Goal: Transaction & Acquisition: Book appointment/travel/reservation

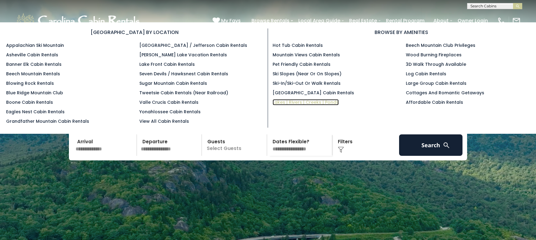
click at [311, 100] on link "Lakes | Rivers | Creeks | Ponds" at bounding box center [306, 102] width 66 height 6
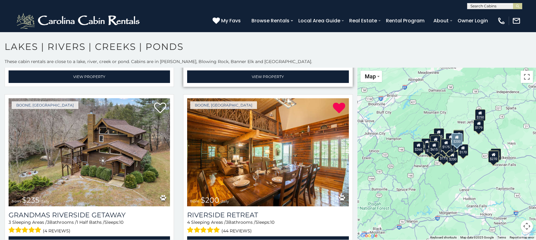
scroll to position [858, 0]
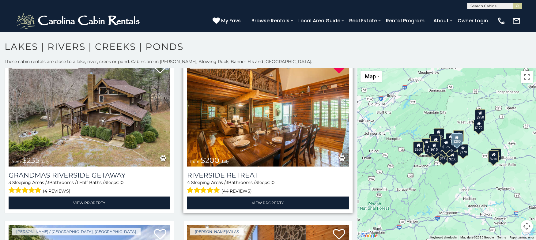
click at [288, 114] on img at bounding box center [267, 113] width 161 height 108
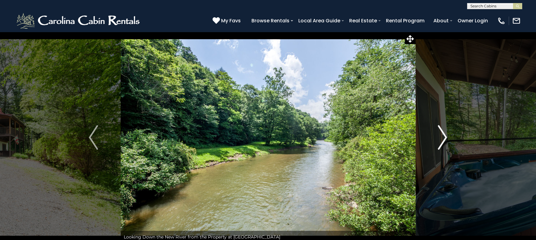
click at [443, 134] on img "Next" at bounding box center [442, 137] width 9 height 25
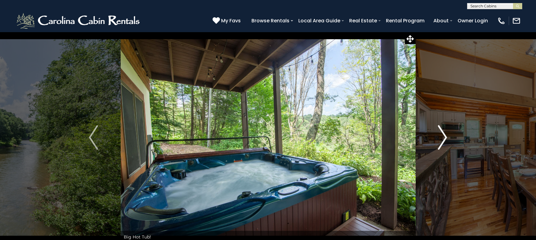
click at [444, 136] on img "Next" at bounding box center [442, 137] width 9 height 25
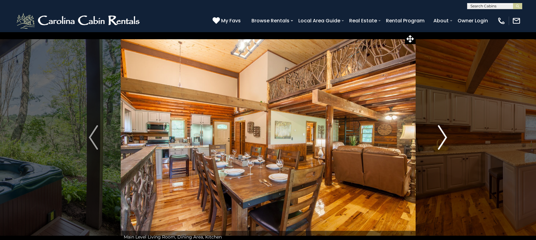
click at [444, 136] on img "Next" at bounding box center [442, 137] width 9 height 25
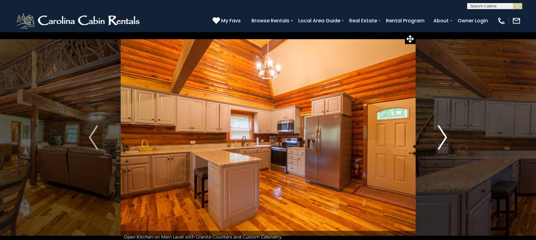
click at [444, 136] on img "Next" at bounding box center [442, 137] width 9 height 25
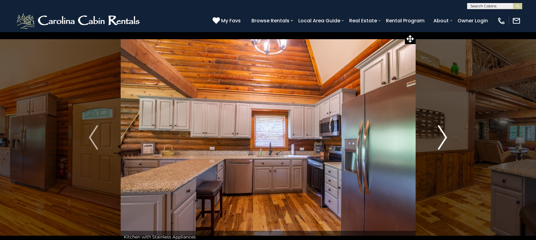
click at [444, 136] on img "Next" at bounding box center [442, 137] width 9 height 25
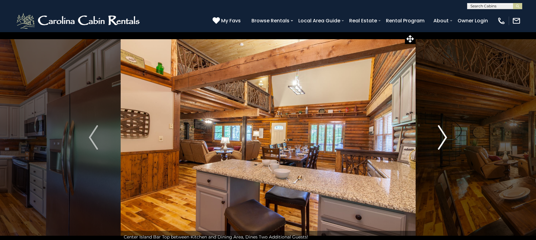
click at [444, 136] on img "Next" at bounding box center [442, 137] width 9 height 25
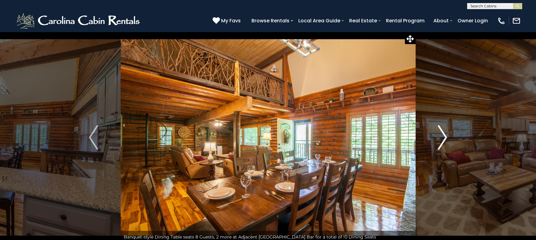
click at [444, 136] on img "Next" at bounding box center [442, 137] width 9 height 25
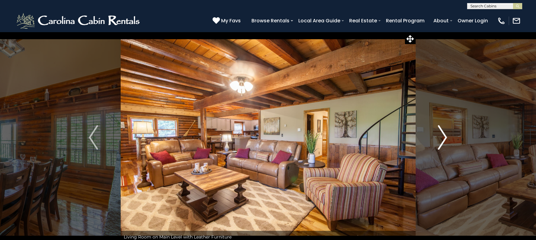
click at [444, 137] on img "Next" at bounding box center [442, 137] width 9 height 25
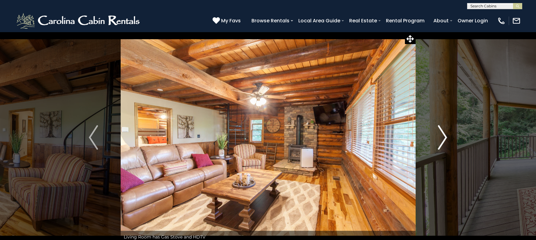
click at [444, 137] on img "Next" at bounding box center [442, 137] width 9 height 25
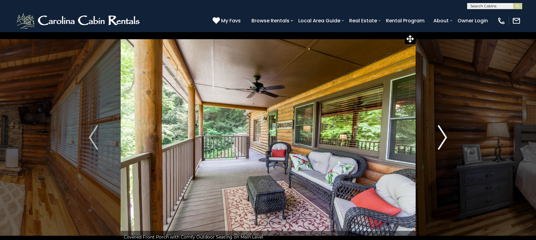
click at [444, 137] on img "Next" at bounding box center [442, 137] width 9 height 25
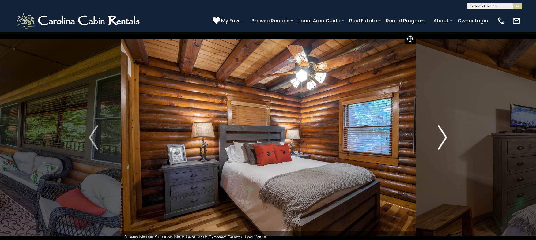
click at [444, 137] on img "Next" at bounding box center [442, 137] width 9 height 25
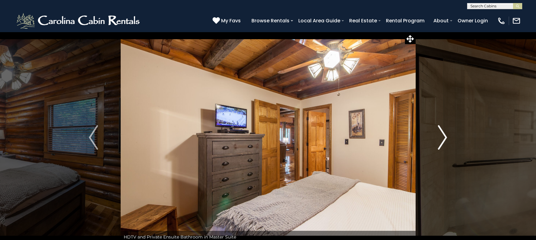
click at [444, 137] on img "Next" at bounding box center [442, 137] width 9 height 25
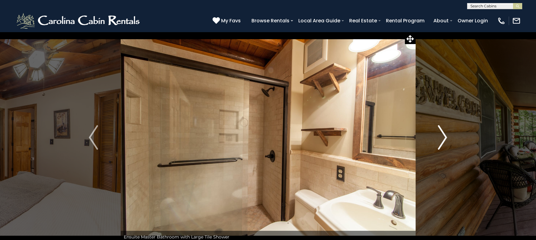
click at [444, 135] on img "Next" at bounding box center [442, 137] width 9 height 25
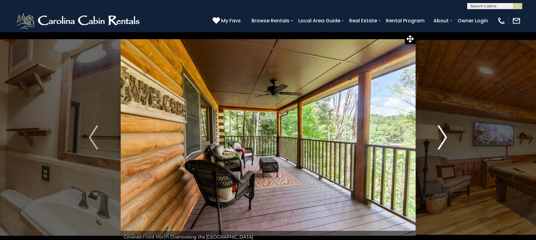
click at [444, 135] on img "Next" at bounding box center [442, 137] width 9 height 25
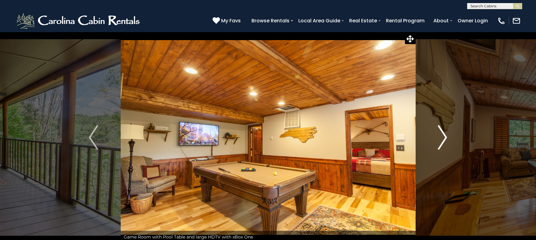
click at [444, 137] on img "Next" at bounding box center [442, 137] width 9 height 25
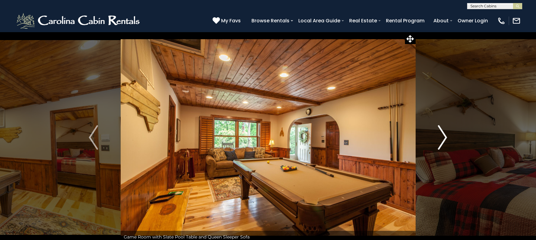
click at [444, 137] on img "Next" at bounding box center [442, 137] width 9 height 25
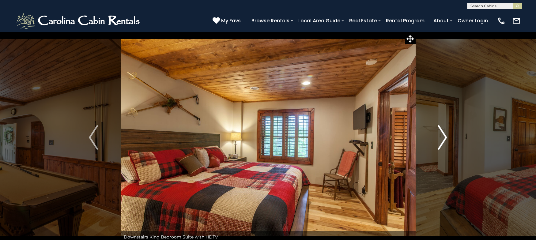
click at [444, 137] on img "Next" at bounding box center [442, 137] width 9 height 25
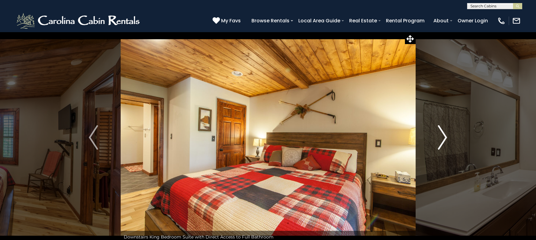
click at [444, 136] on img "Next" at bounding box center [442, 137] width 9 height 25
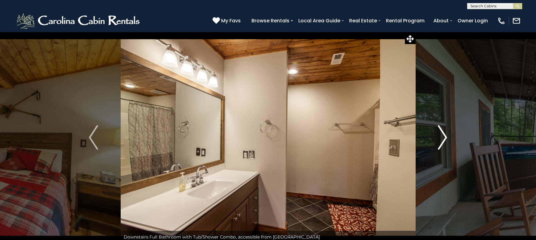
click at [444, 136] on img "Next" at bounding box center [442, 137] width 9 height 25
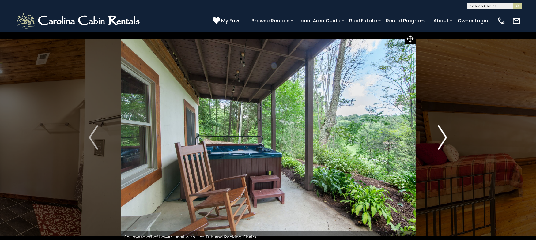
click at [444, 136] on img "Next" at bounding box center [442, 137] width 9 height 25
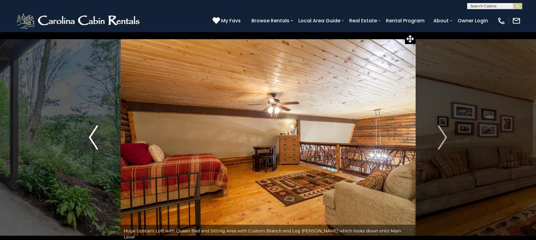
click at [93, 134] on img "Previous" at bounding box center [93, 137] width 9 height 25
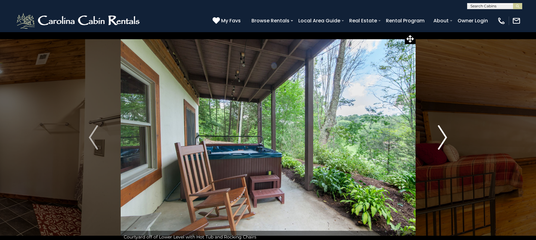
click at [447, 137] on img "Next" at bounding box center [442, 137] width 9 height 25
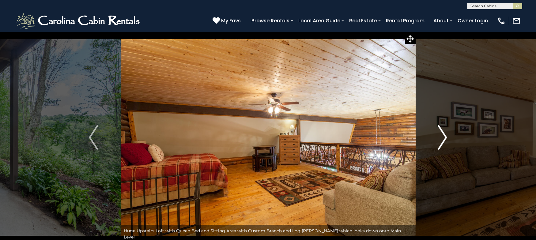
click at [446, 135] on img "Next" at bounding box center [442, 137] width 9 height 25
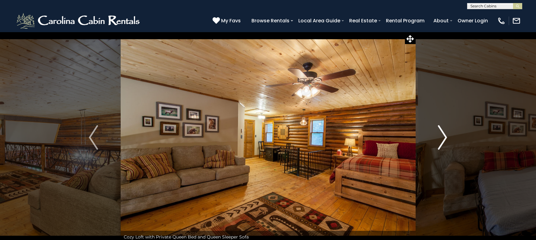
click at [446, 135] on img "Next" at bounding box center [442, 137] width 9 height 25
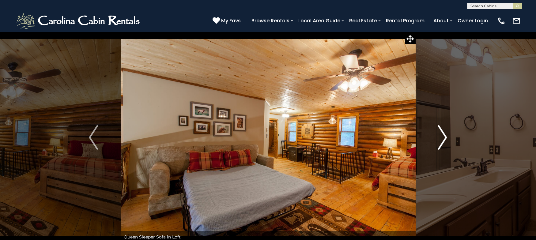
click at [446, 135] on img "Next" at bounding box center [442, 137] width 9 height 25
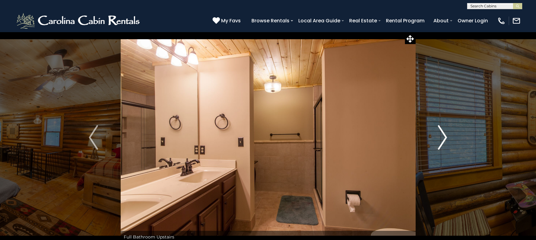
click at [446, 135] on img "Next" at bounding box center [442, 137] width 9 height 25
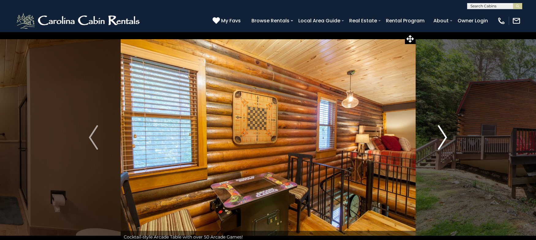
click at [446, 135] on img "Next" at bounding box center [442, 137] width 9 height 25
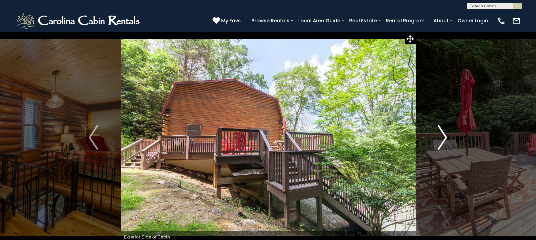
click at [446, 134] on img "Next" at bounding box center [442, 137] width 9 height 25
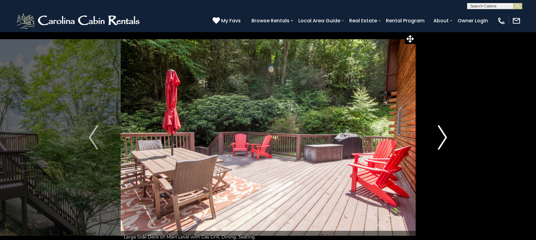
click at [446, 134] on img "Next" at bounding box center [442, 137] width 9 height 25
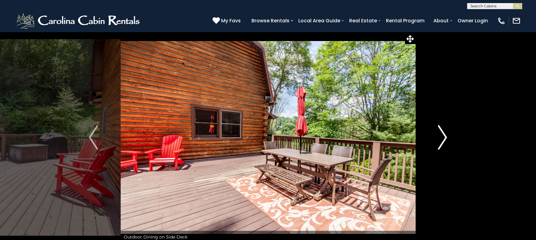
click at [446, 134] on img "Next" at bounding box center [442, 137] width 9 height 25
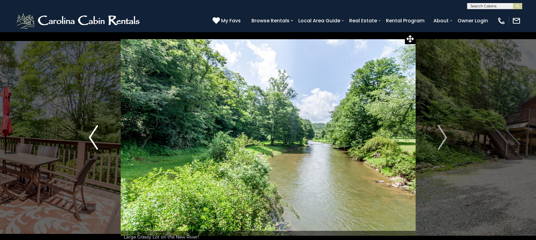
click at [96, 144] on img "Previous" at bounding box center [93, 137] width 9 height 25
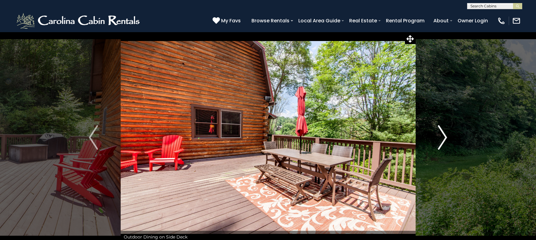
click at [447, 138] on img "Next" at bounding box center [442, 137] width 9 height 25
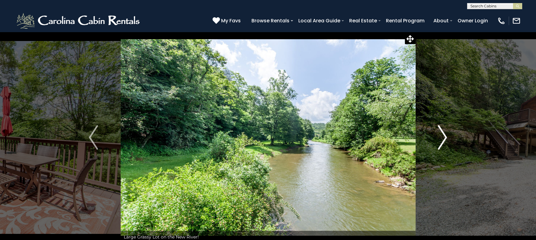
click at [444, 183] on button "Next" at bounding box center [442, 137] width 55 height 211
